Goal: Transaction & Acquisition: Purchase product/service

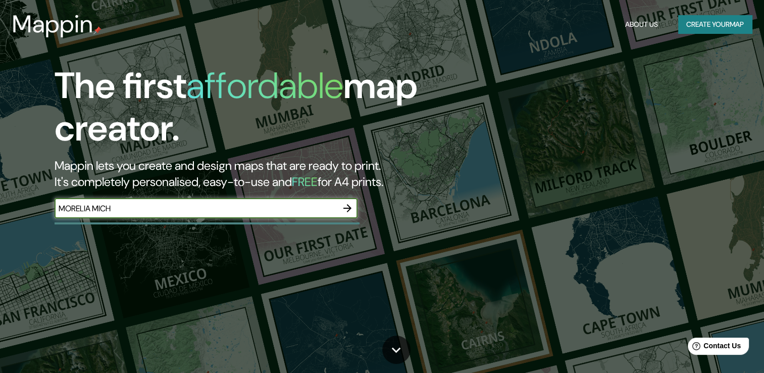
type input "MORELIA MICH"
click at [348, 207] on icon "button" at bounding box center [347, 208] width 8 height 8
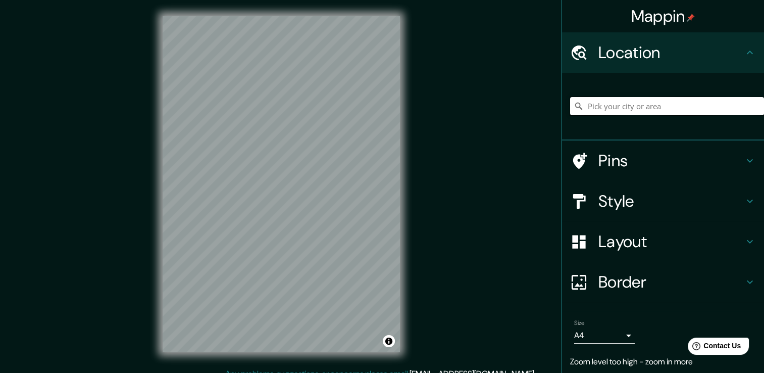
click at [610, 106] on input "Pick your city or area" at bounding box center [667, 106] width 194 height 18
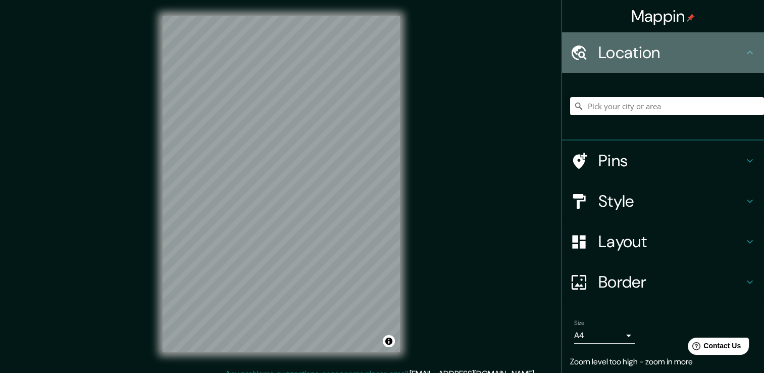
click at [698, 60] on h4 "Location" at bounding box center [670, 52] width 145 height 20
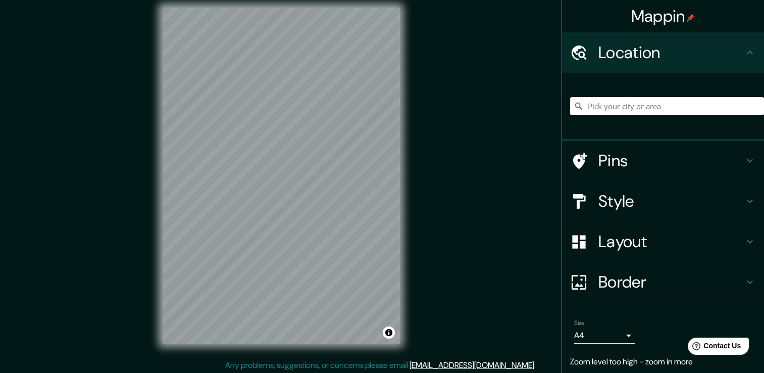
scroll to position [11, 0]
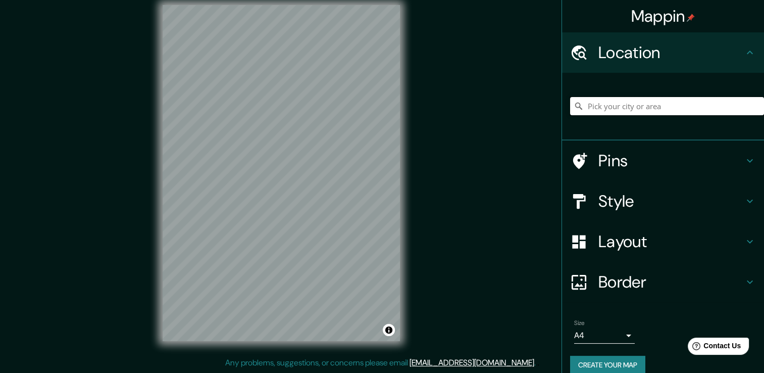
click at [643, 112] on input "Pick your city or area" at bounding box center [667, 106] width 194 height 18
click at [648, 100] on input "Morelia, Michoacán, México" at bounding box center [667, 106] width 194 height 18
click at [696, 106] on input "Morelia, Michoacán, México" at bounding box center [667, 106] width 194 height 18
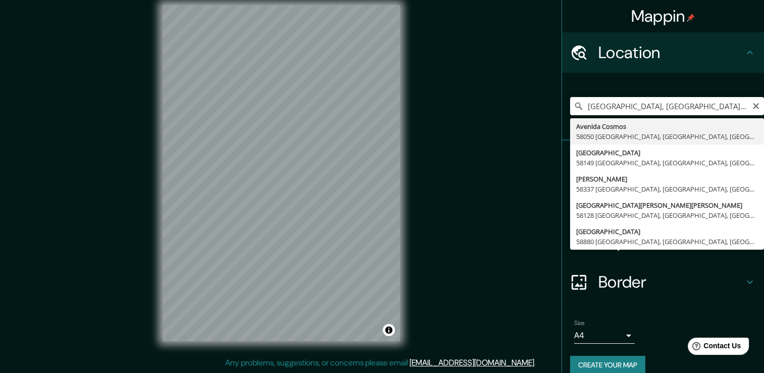
type input "[GEOGRAPHIC_DATA], [GEOGRAPHIC_DATA], [GEOGRAPHIC_DATA]"
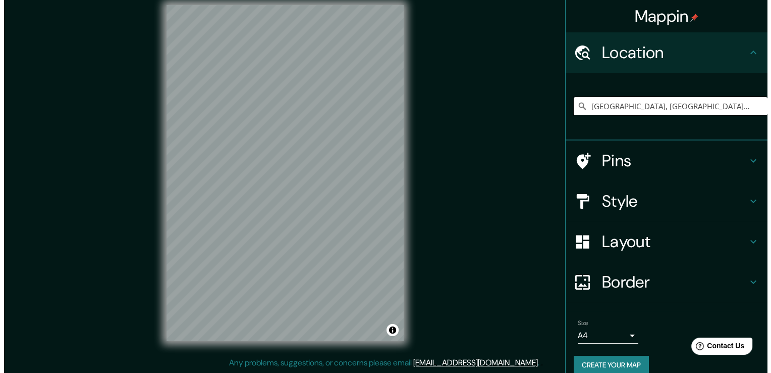
scroll to position [0, 0]
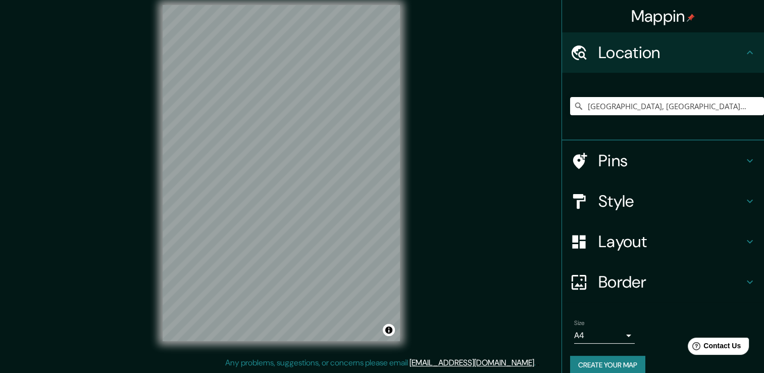
click at [598, 159] on h4 "Pins" at bounding box center [670, 160] width 145 height 20
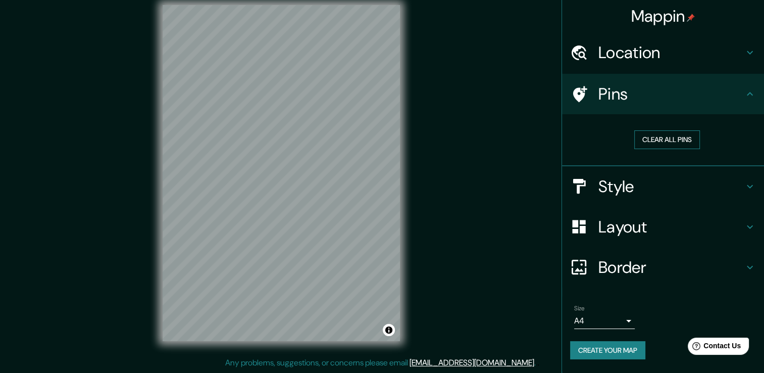
click at [658, 134] on button "Clear all pins" at bounding box center [667, 139] width 66 height 19
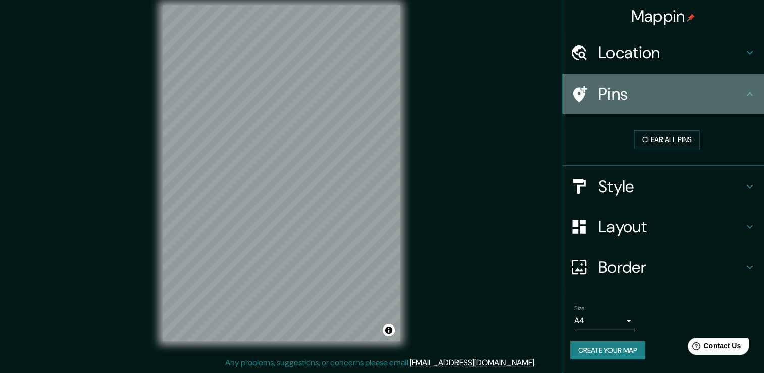
click at [693, 96] on h4 "Pins" at bounding box center [670, 94] width 145 height 20
click at [747, 96] on icon at bounding box center [750, 94] width 12 height 12
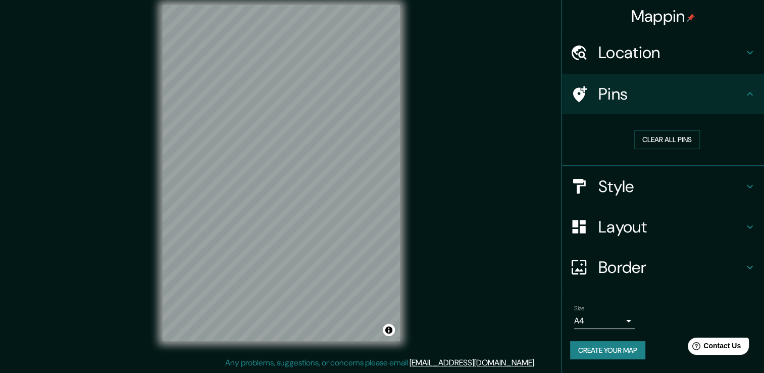
click at [749, 97] on icon at bounding box center [750, 94] width 12 height 12
click at [749, 95] on icon at bounding box center [750, 94] width 12 height 12
drag, startPoint x: 260, startPoint y: 144, endPoint x: 276, endPoint y: 179, distance: 38.6
click at [276, 180] on div at bounding box center [276, 183] width 8 height 8
click at [275, 179] on div at bounding box center [276, 182] width 8 height 8
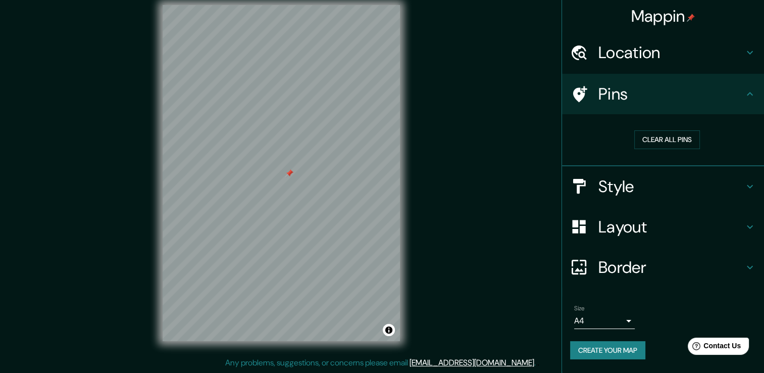
click at [636, 351] on button "Create your map" at bounding box center [607, 350] width 75 height 19
click at [588, 344] on button "Create your map" at bounding box center [607, 350] width 75 height 19
click at [614, 314] on body "Mappin Location Avenida Cosmos, 58050 Morelia, Michoacán, México Pins Clear all…" at bounding box center [382, 175] width 764 height 373
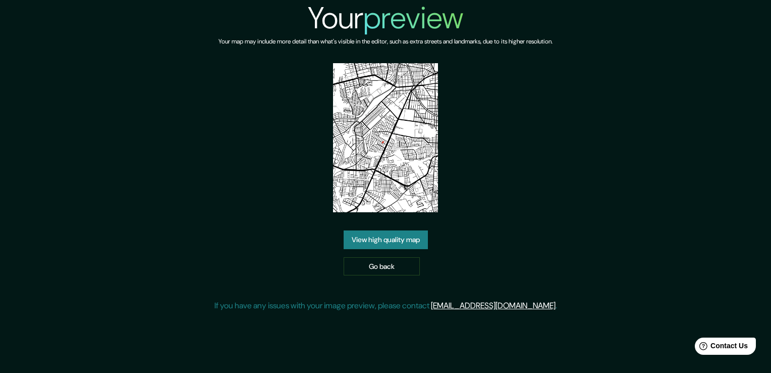
click at [416, 241] on link "View high quality map" at bounding box center [386, 239] width 84 height 19
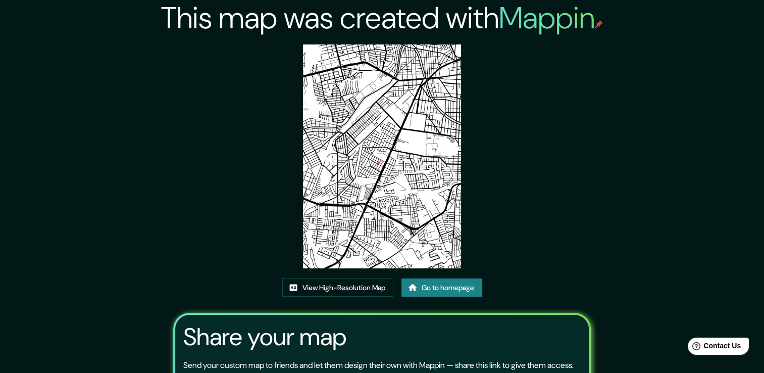
click at [411, 223] on img at bounding box center [382, 156] width 158 height 224
click at [350, 288] on link "View High-Resolution Map" at bounding box center [337, 287] width 111 height 19
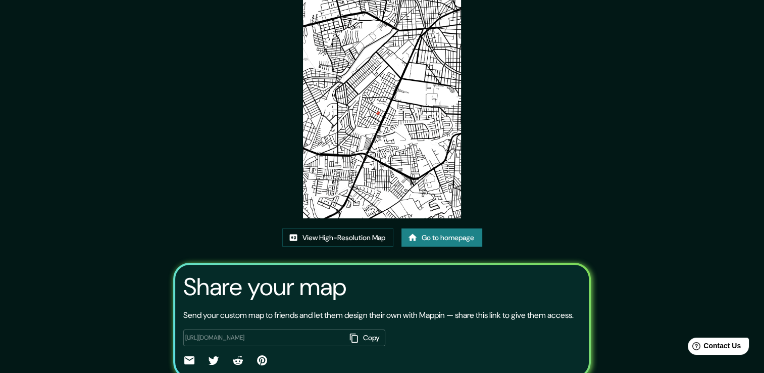
scroll to position [103, 0]
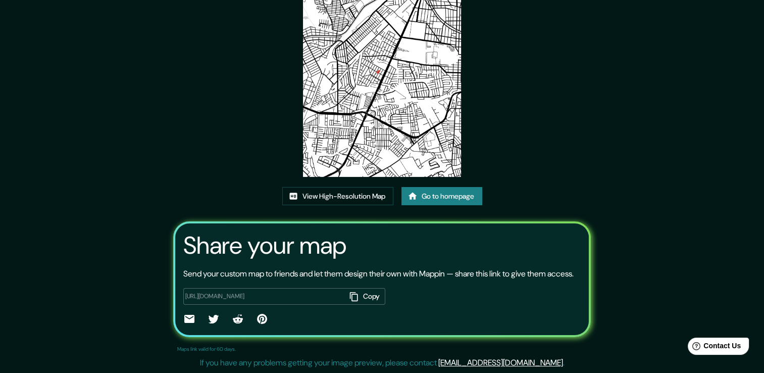
click at [456, 187] on link "Go to homepage" at bounding box center [441, 196] width 81 height 19
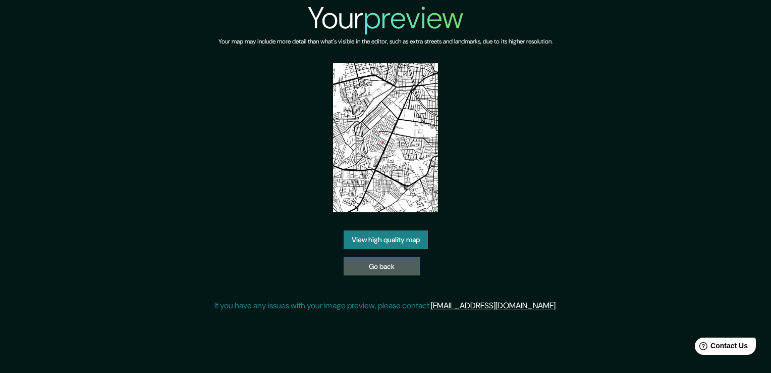
click at [355, 264] on link "Go back" at bounding box center [382, 266] width 76 height 19
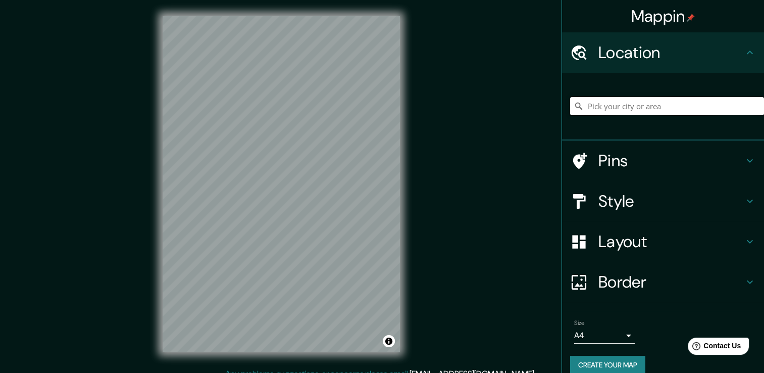
click at [660, 109] on input "Pick your city or area" at bounding box center [667, 106] width 194 height 18
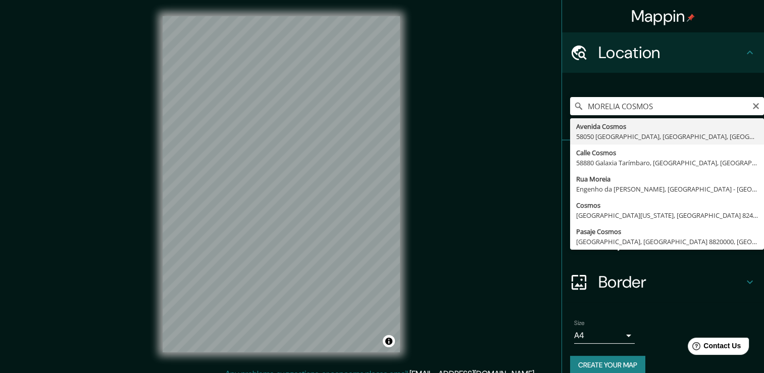
type input "[GEOGRAPHIC_DATA], [GEOGRAPHIC_DATA], [GEOGRAPHIC_DATA]"
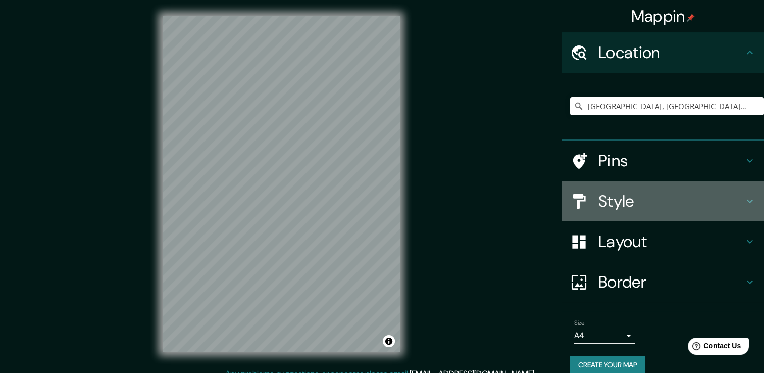
click at [632, 201] on h4 "Style" at bounding box center [670, 201] width 145 height 20
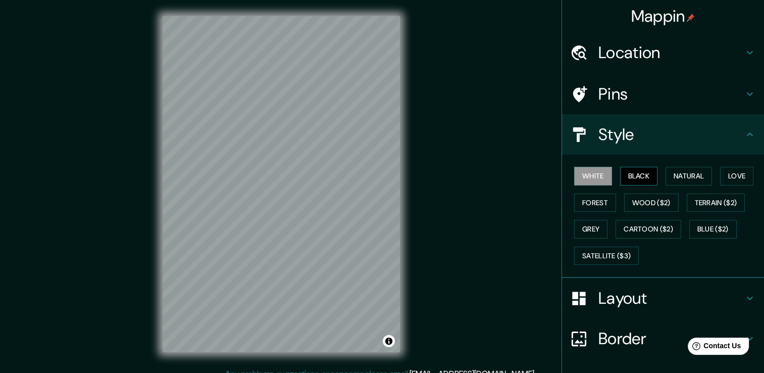
click at [620, 175] on button "Black" at bounding box center [639, 176] width 38 height 19
click at [680, 176] on button "Natural" at bounding box center [688, 176] width 46 height 19
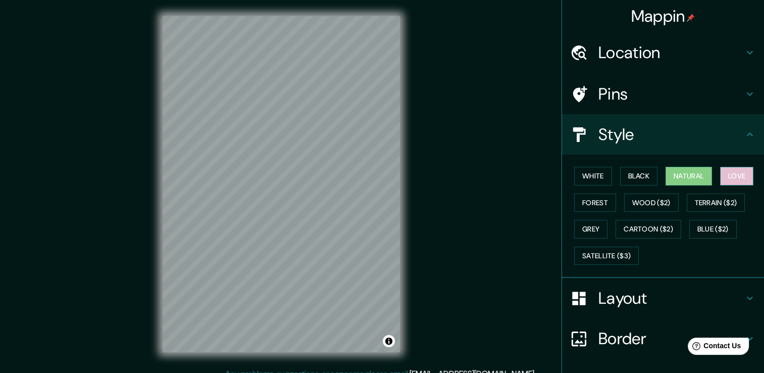
click at [723, 171] on button "Love" at bounding box center [736, 176] width 33 height 19
click at [586, 199] on button "Forest" at bounding box center [595, 202] width 42 height 19
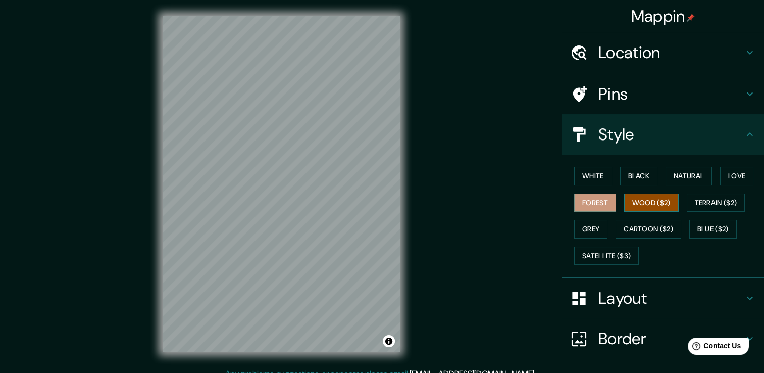
click at [644, 200] on button "Wood ($2)" at bounding box center [651, 202] width 55 height 19
click at [694, 199] on button "Terrain ($2)" at bounding box center [716, 202] width 59 height 19
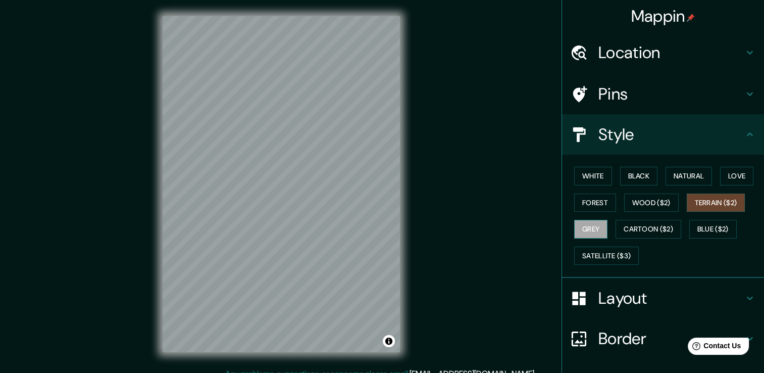
click at [580, 221] on button "Grey" at bounding box center [590, 229] width 33 height 19
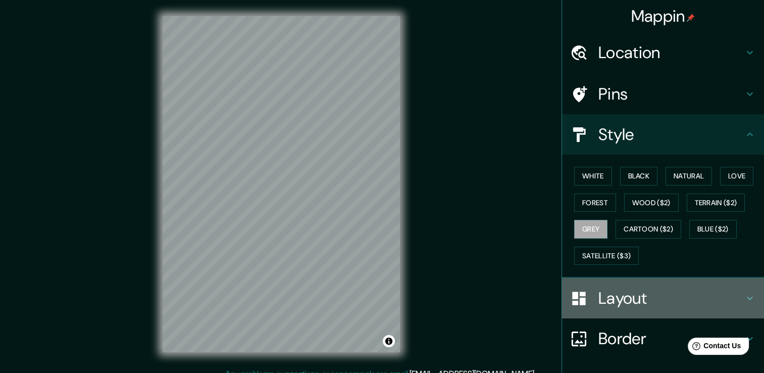
click at [660, 292] on h4 "Layout" at bounding box center [670, 298] width 145 height 20
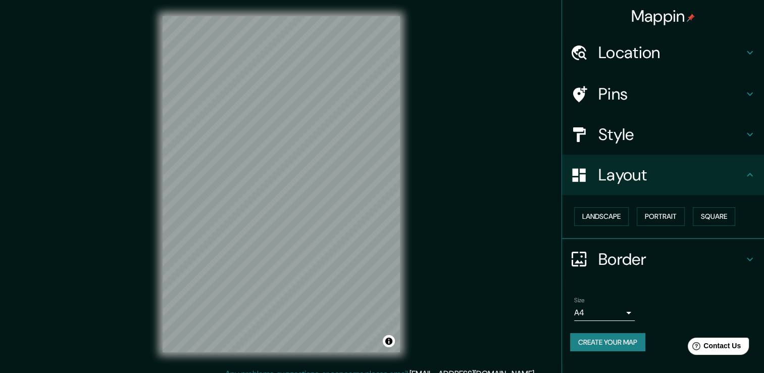
click at [738, 181] on h4 "Layout" at bounding box center [670, 175] width 145 height 20
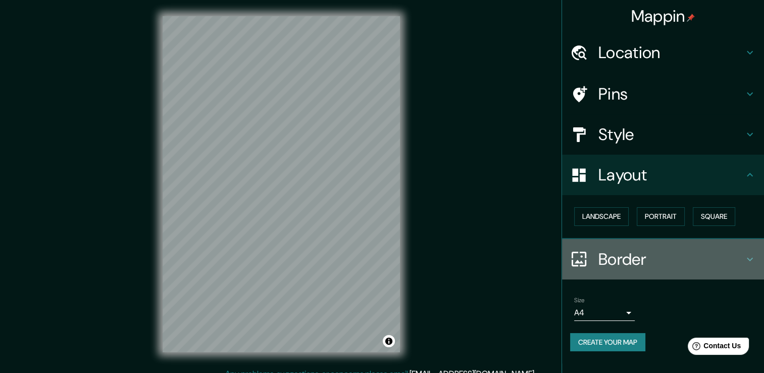
click at [720, 255] on h4 "Border" at bounding box center [670, 259] width 145 height 20
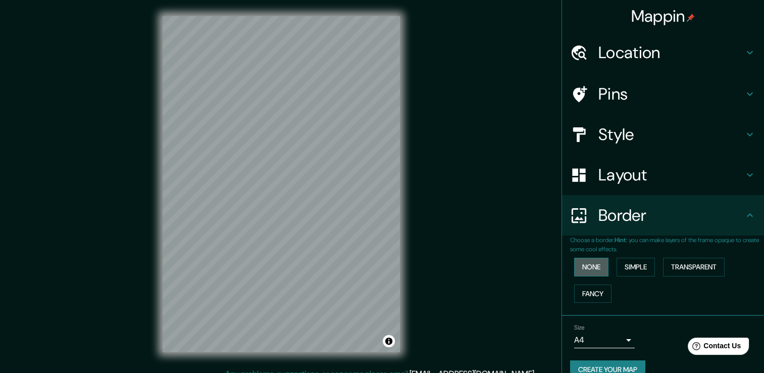
click at [590, 266] on button "None" at bounding box center [591, 266] width 34 height 19
click at [640, 269] on button "Simple" at bounding box center [635, 266] width 38 height 19
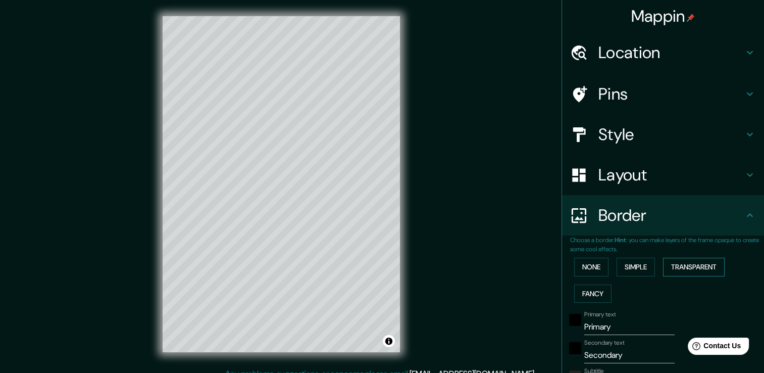
click at [673, 266] on button "Transparent" at bounding box center [694, 266] width 62 height 19
click at [589, 267] on button "None" at bounding box center [591, 266] width 34 height 19
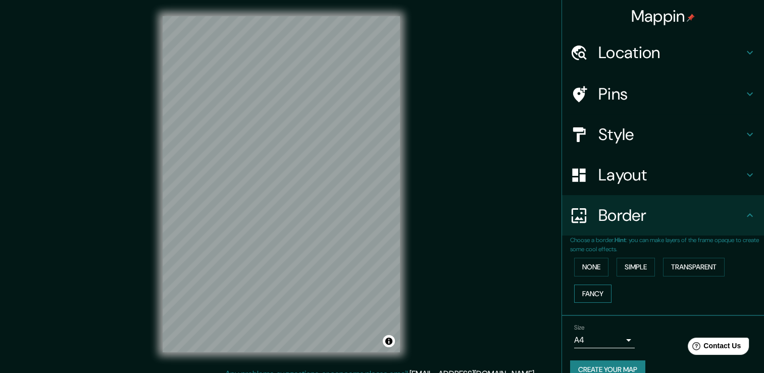
click at [587, 285] on button "Fancy" at bounding box center [592, 293] width 37 height 19
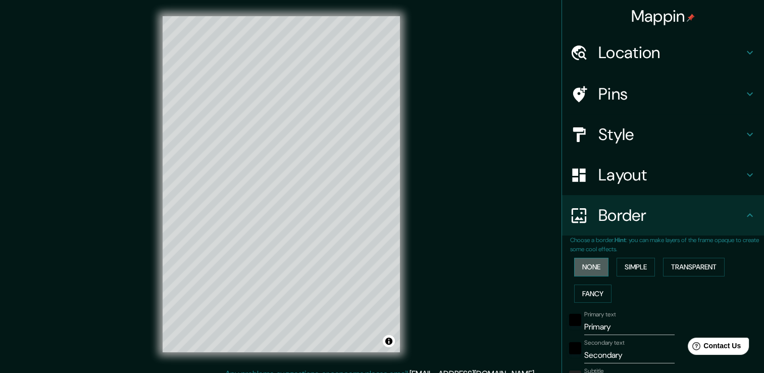
click at [592, 270] on button "None" at bounding box center [591, 266] width 34 height 19
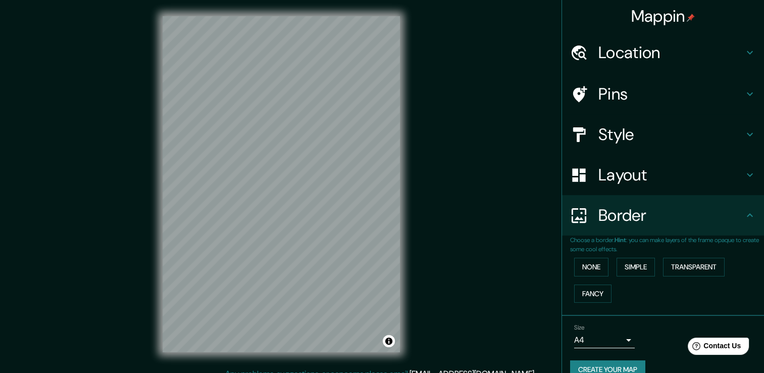
click at [641, 140] on h4 "Style" at bounding box center [670, 134] width 145 height 20
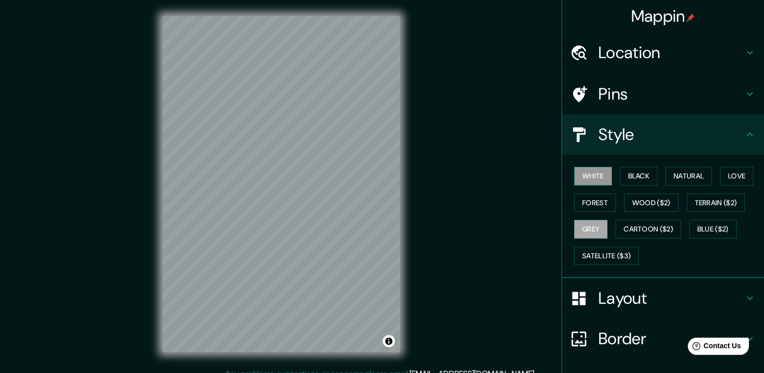
click at [575, 170] on button "White" at bounding box center [593, 176] width 38 height 19
click at [681, 176] on button "Natural" at bounding box center [688, 176] width 46 height 19
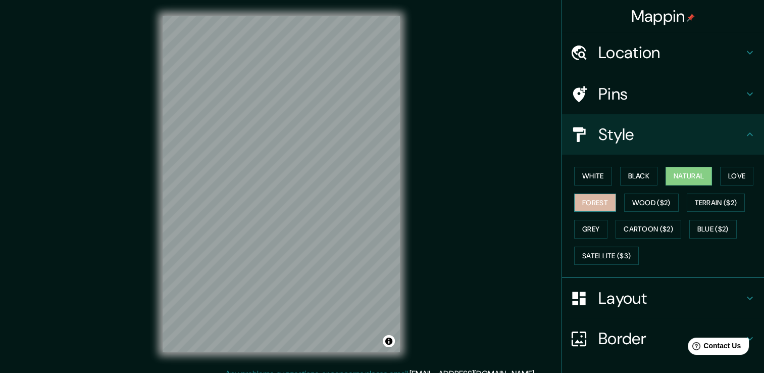
click at [590, 201] on button "Forest" at bounding box center [595, 202] width 42 height 19
click at [586, 168] on button "White" at bounding box center [593, 176] width 38 height 19
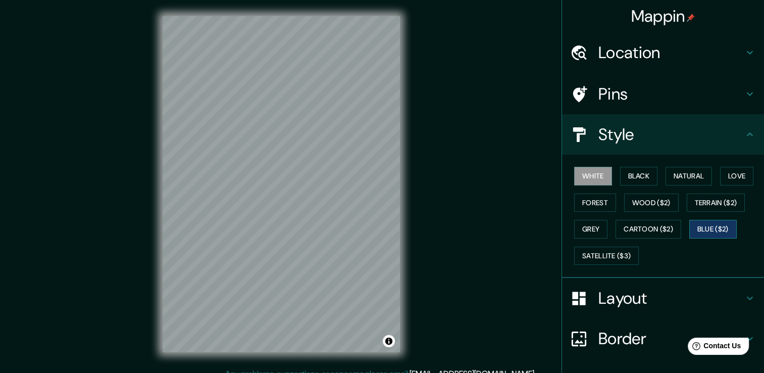
click at [698, 229] on button "Blue ($2)" at bounding box center [712, 229] width 47 height 19
click at [588, 222] on button "Grey" at bounding box center [590, 229] width 33 height 19
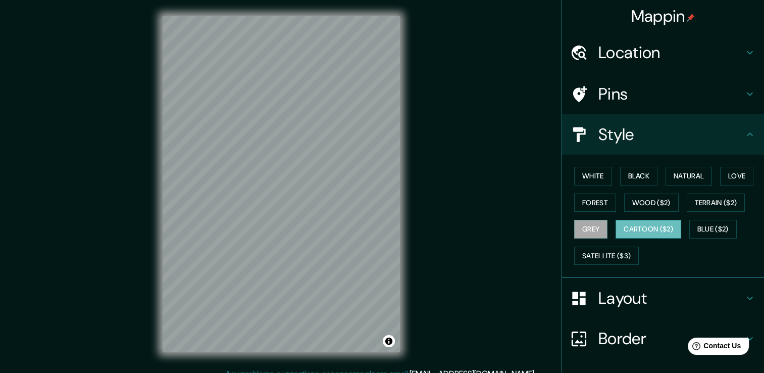
click at [626, 224] on button "Cartoon ($2)" at bounding box center [648, 229] width 66 height 19
click at [589, 224] on button "Grey" at bounding box center [590, 229] width 33 height 19
click at [598, 257] on button "Satellite ($3)" at bounding box center [606, 255] width 65 height 19
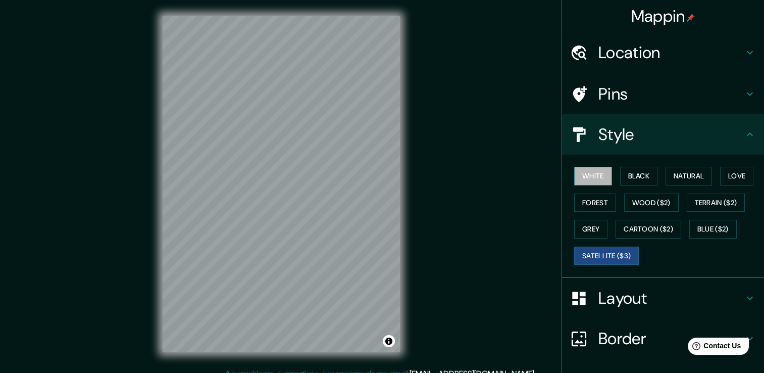
click at [592, 176] on button "White" at bounding box center [593, 176] width 38 height 19
